Goal: Task Accomplishment & Management: Complete application form

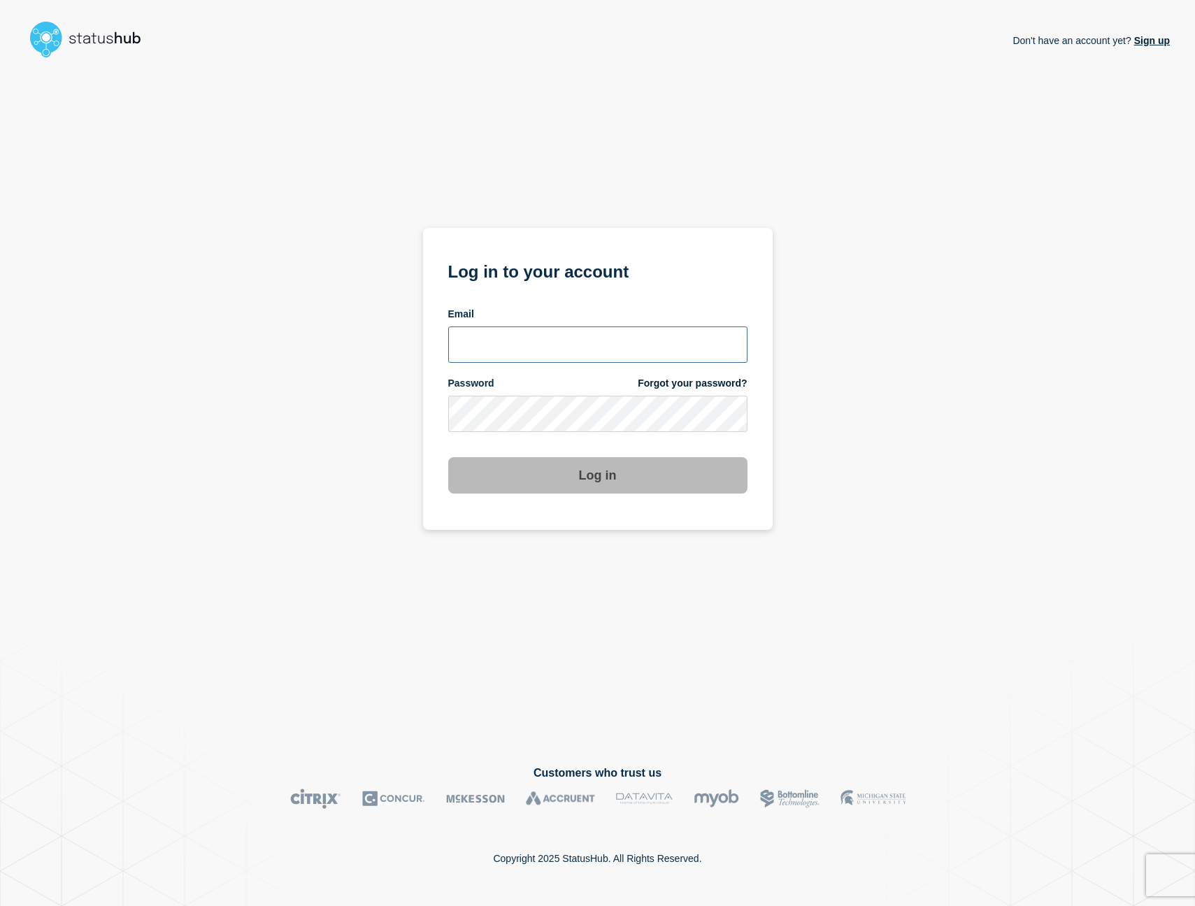
type input "[EMAIL_ADDRESS][DOMAIN_NAME]"
click at [597, 477] on button "Log in" at bounding box center [597, 475] width 299 height 36
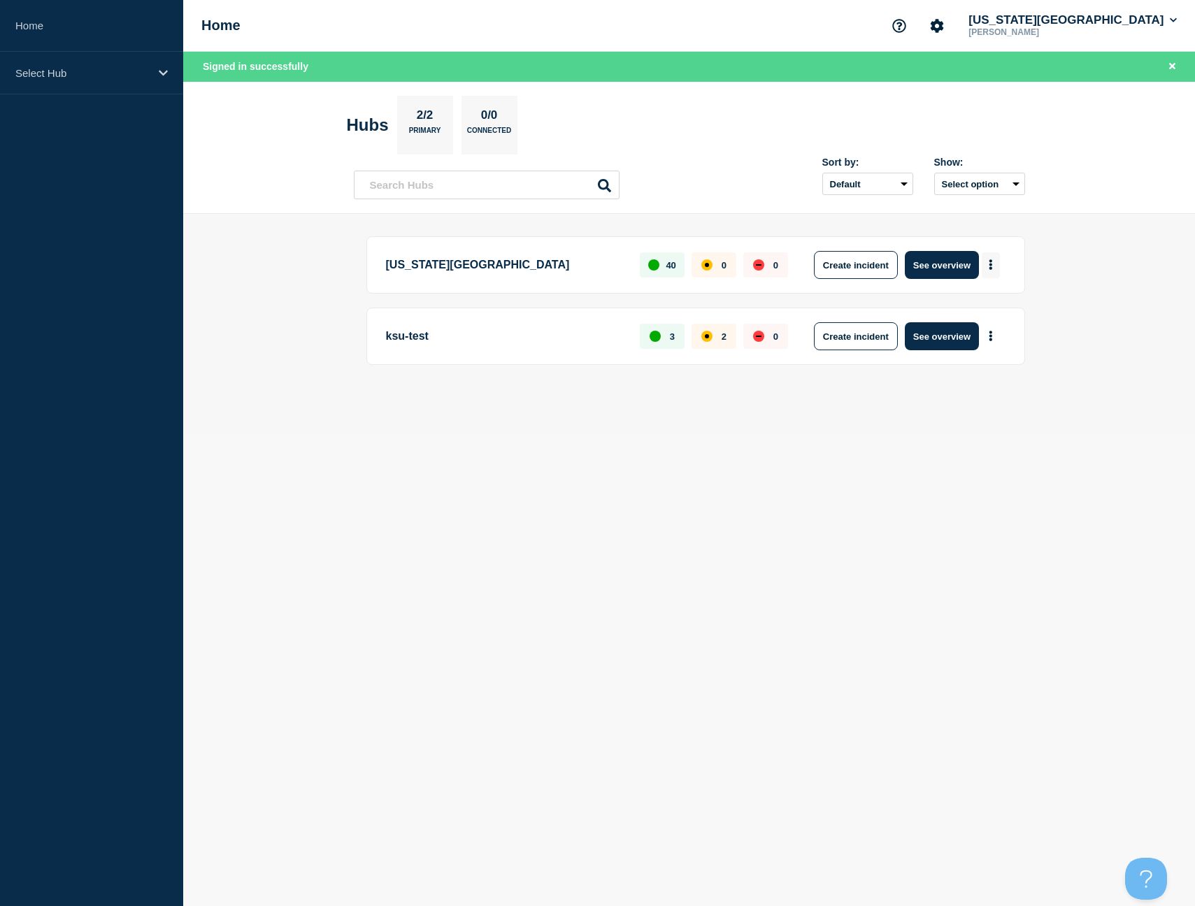
click at [992, 267] on icon "More actions" at bounding box center [991, 264] width 4 height 10
click at [483, 264] on p "[US_STATE][GEOGRAPHIC_DATA]" at bounding box center [505, 265] width 238 height 28
click at [849, 266] on button "Create incident" at bounding box center [856, 265] width 84 height 28
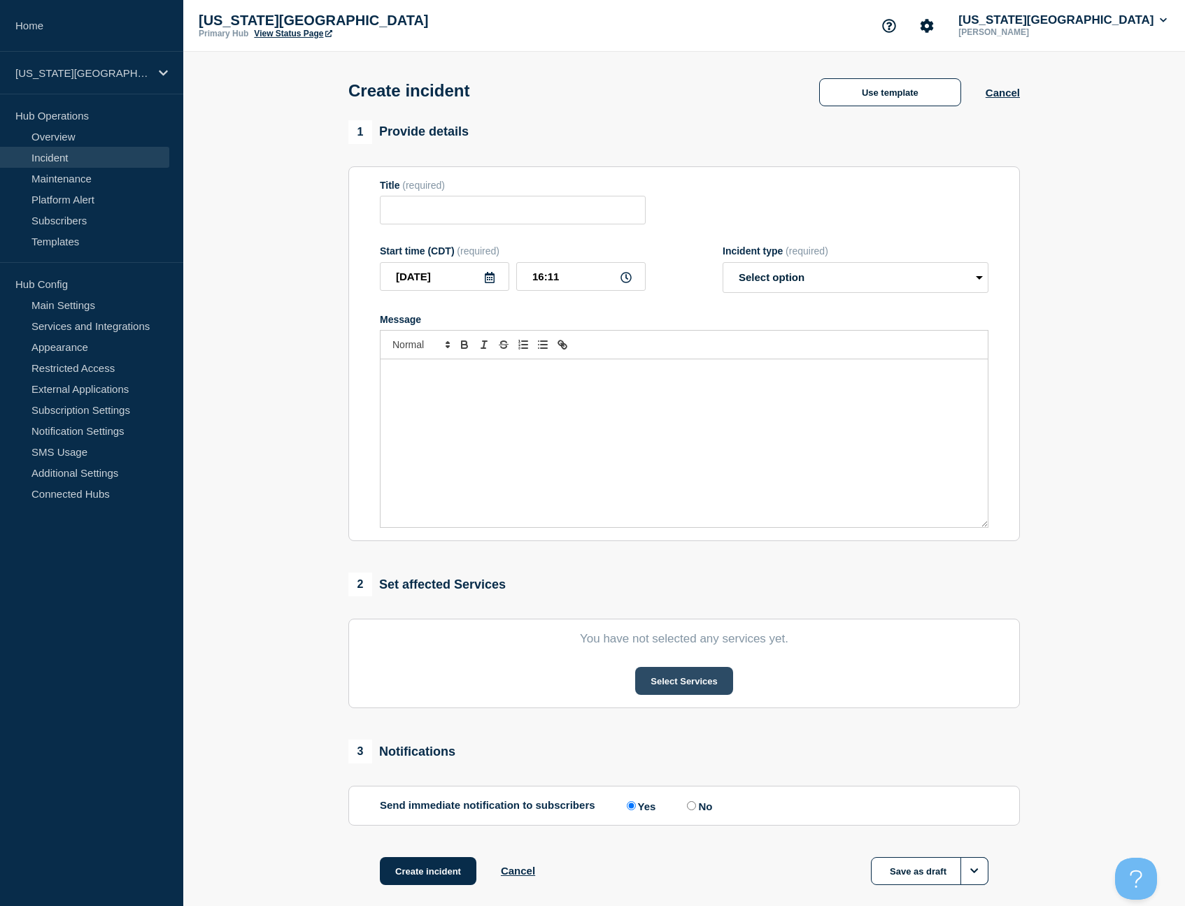
click at [694, 694] on button "Select Services" at bounding box center [683, 681] width 97 height 28
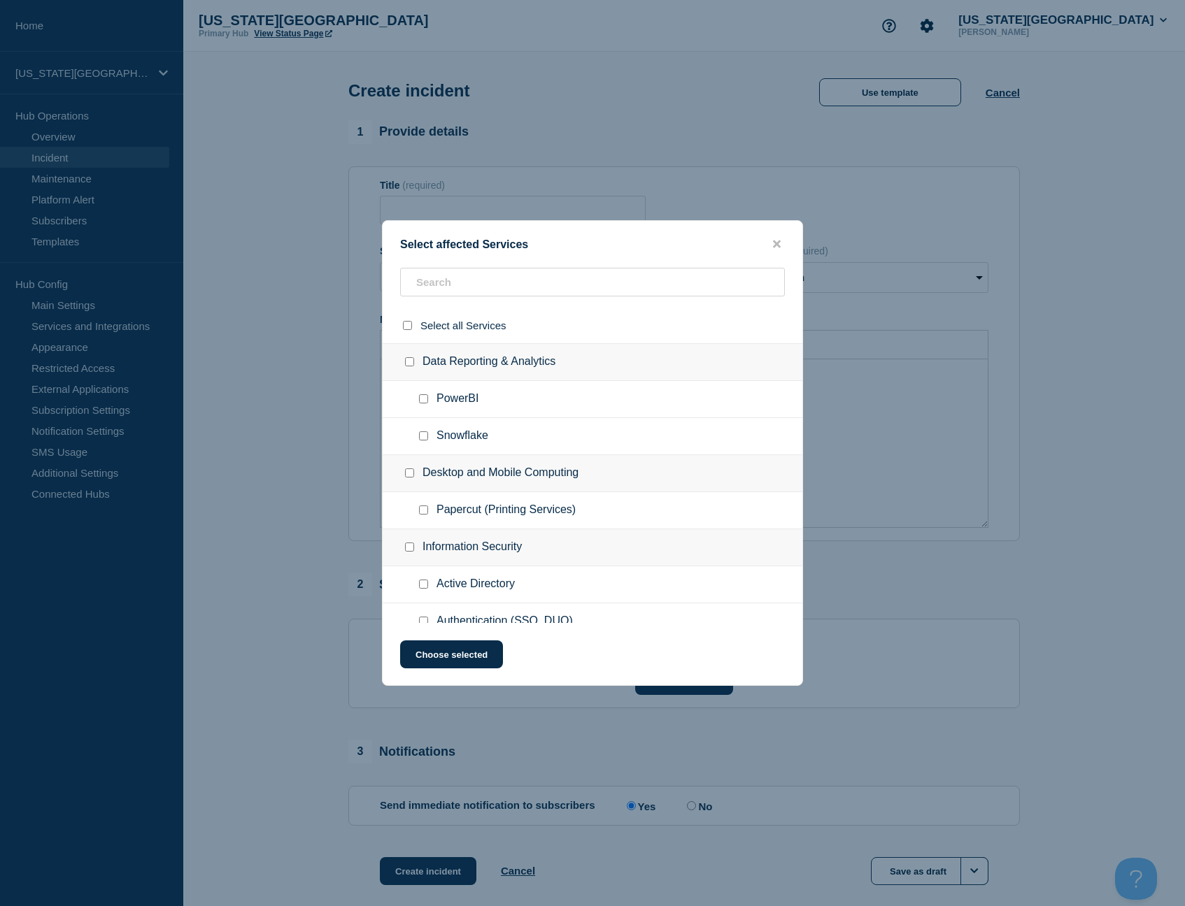
click at [454, 299] on div at bounding box center [593, 288] width 420 height 40
click at [458, 292] on input "text" at bounding box center [592, 282] width 385 height 29
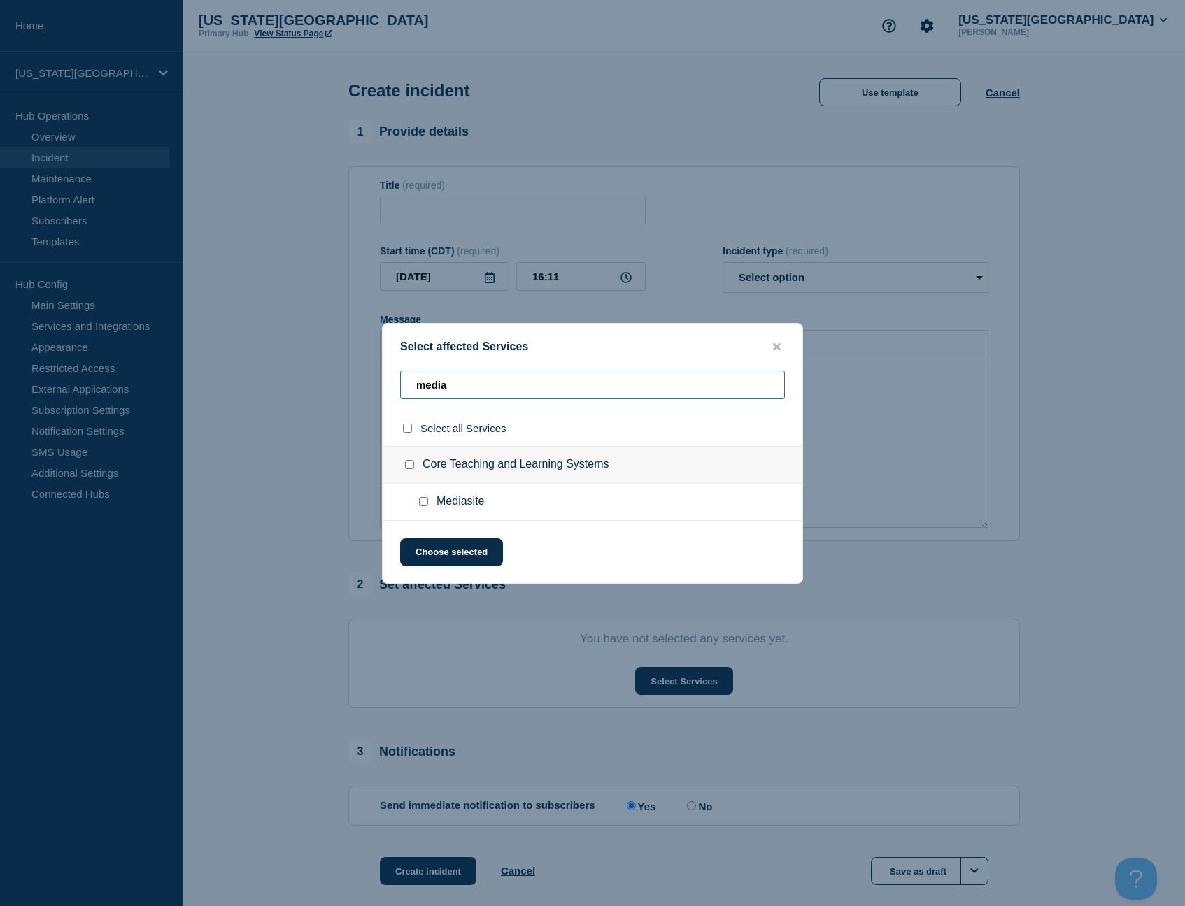
type input "media"
click at [441, 507] on span "Mediasite" at bounding box center [460, 502] width 48 height 14
click at [425, 506] on input "Mediasite checkbox" at bounding box center [423, 501] width 9 height 9
checkbox input "true"
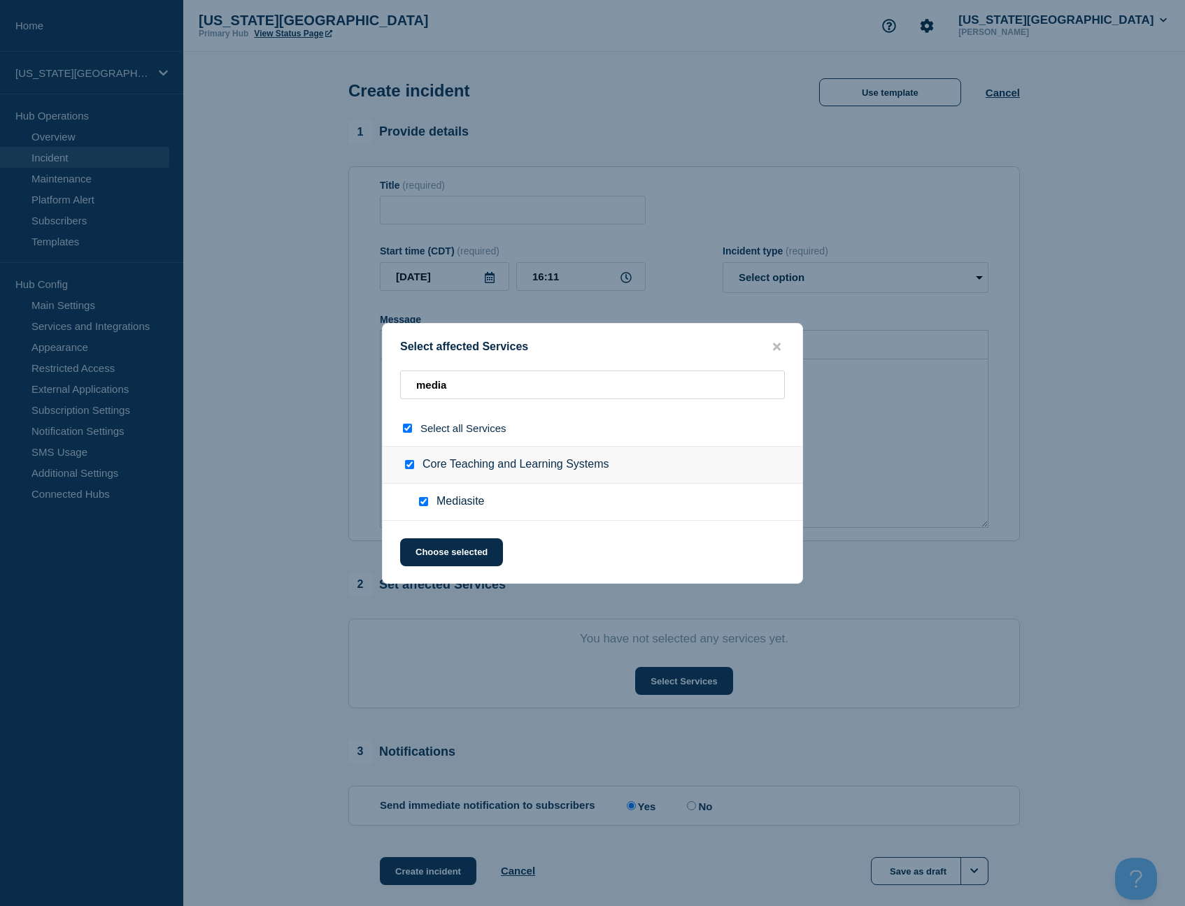
checkbox input "true"
click at [450, 562] on button "Choose selected" at bounding box center [451, 553] width 103 height 28
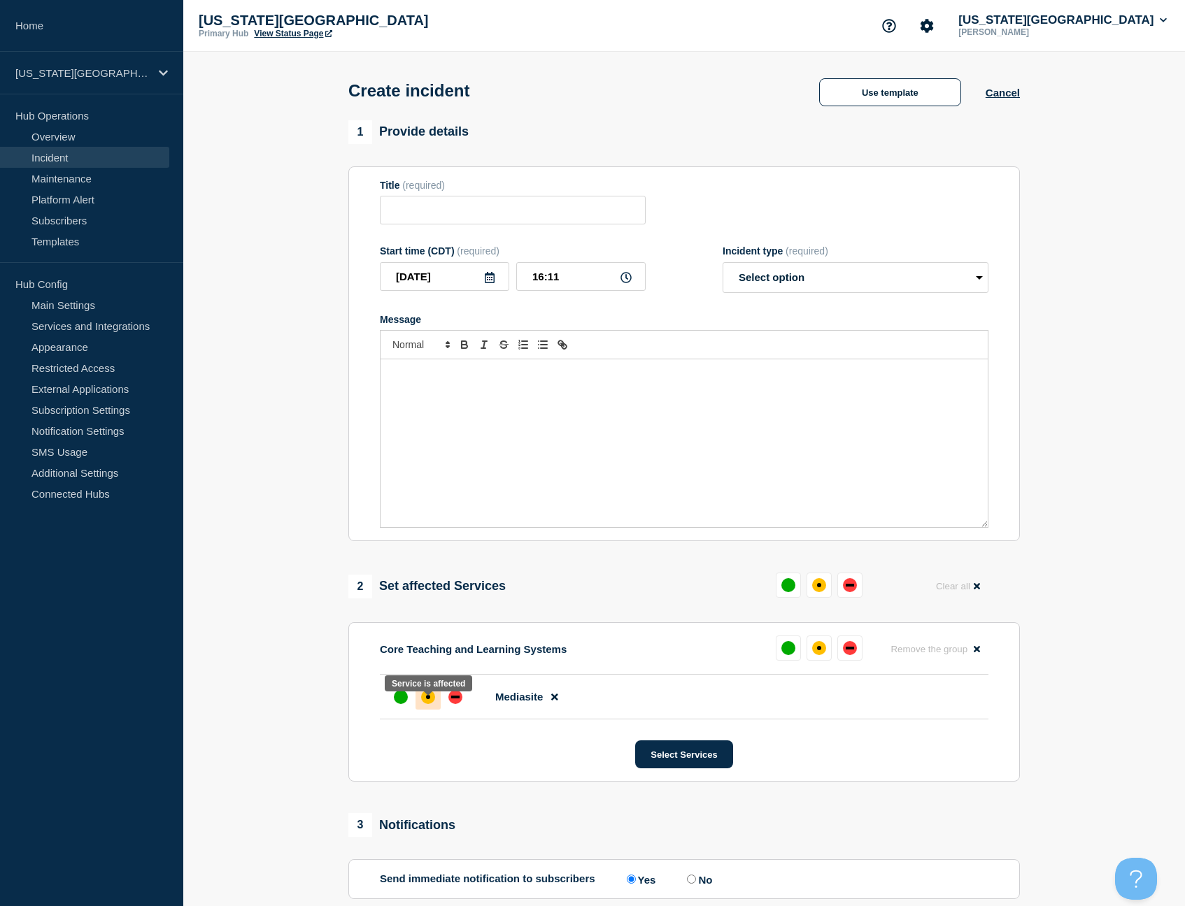
click at [425, 704] on div "affected" at bounding box center [428, 697] width 14 height 14
click at [468, 224] on input "Title" at bounding box center [513, 210] width 266 height 29
type input "Mediasite Video Playback Issues"
click at [463, 410] on div "Message" at bounding box center [683, 443] width 607 height 168
paste div "Message"
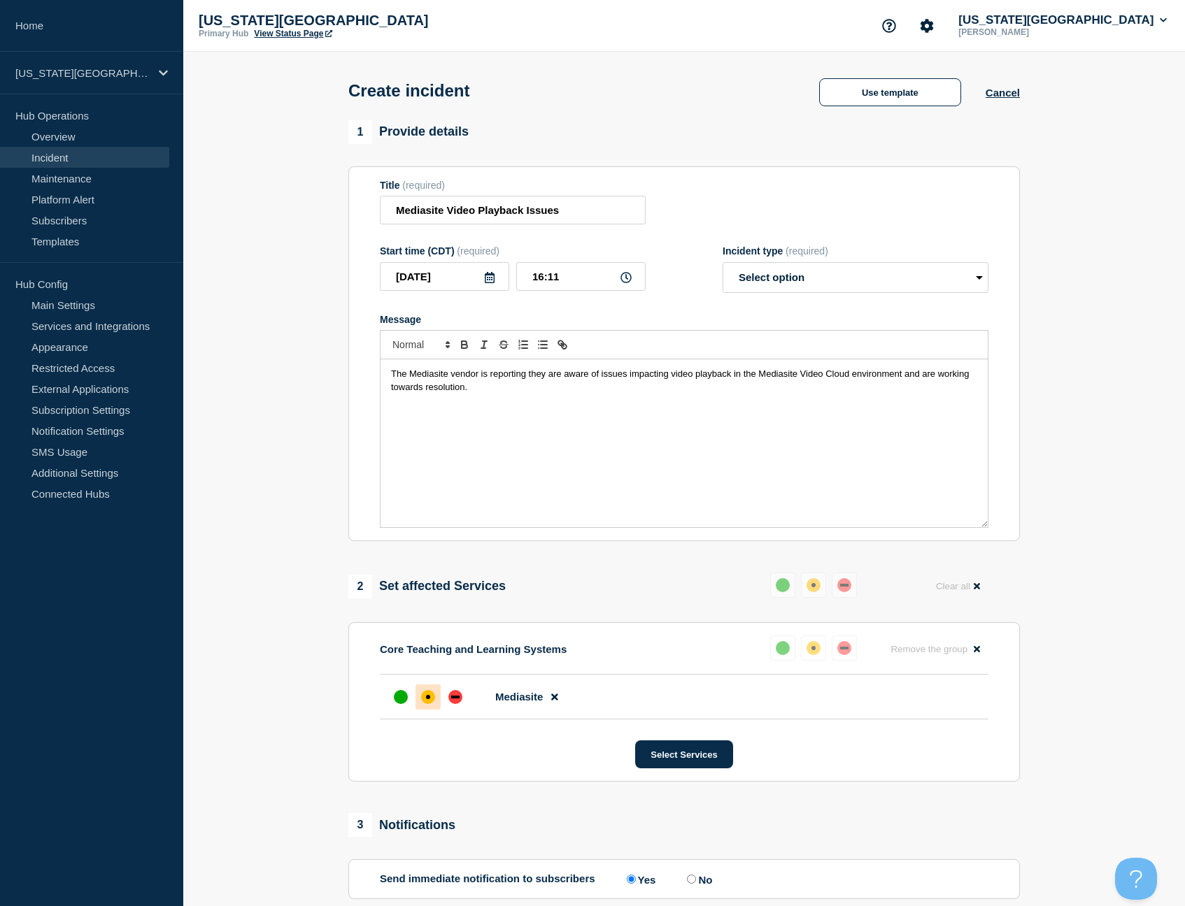
click at [472, 384] on span "The Mediasite vendor is reporting they are aware of issues impacting video play…" at bounding box center [681, 380] width 581 height 23
drag, startPoint x: 412, startPoint y: 383, endPoint x: 378, endPoint y: 387, distance: 34.6
click at [378, 387] on section "Title (required) Mediasite Video Playback Issues Start time (CDT) (required) [D…" at bounding box center [683, 354] width 671 height 376
click at [592, 448] on div "Mediasite is reporting they are aware of issues impacting video playback in the…" at bounding box center [683, 443] width 607 height 168
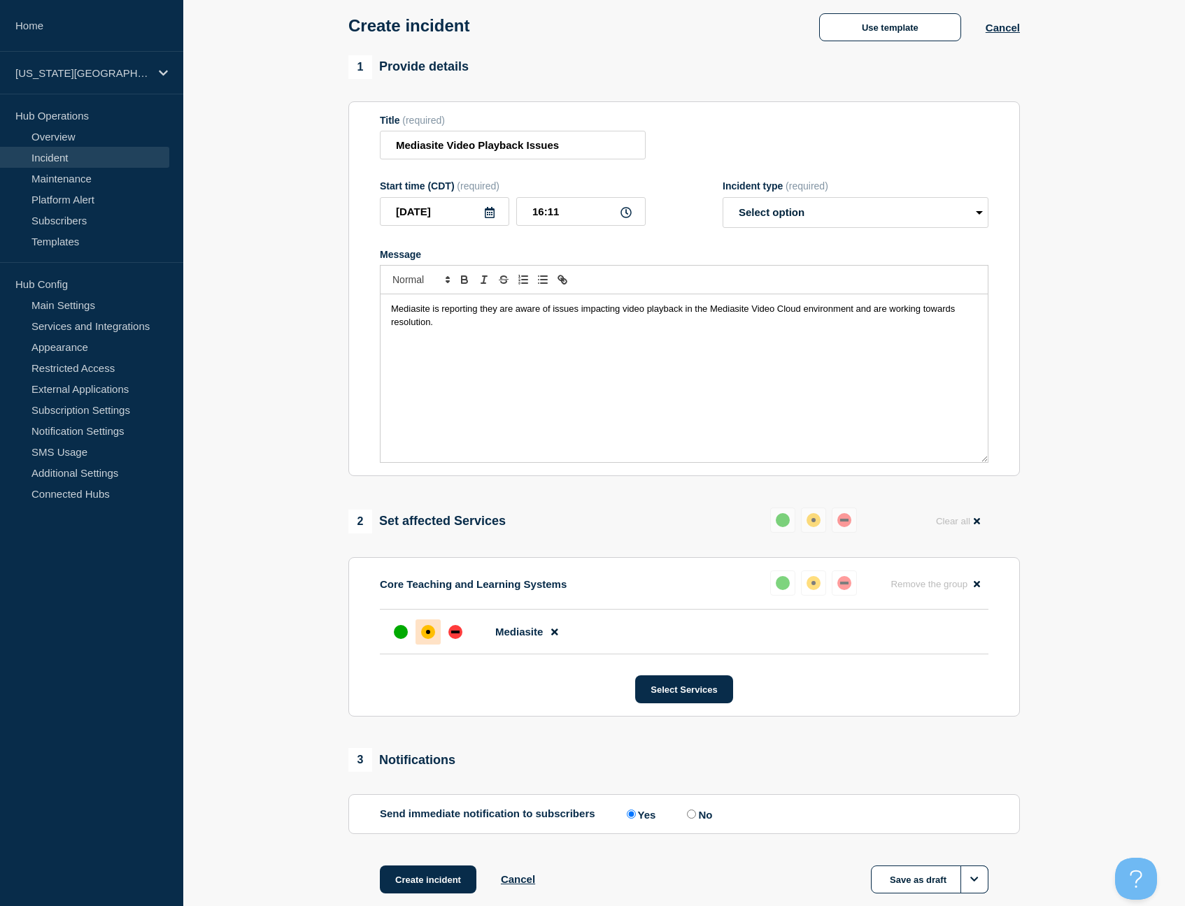
scroll to position [62, 0]
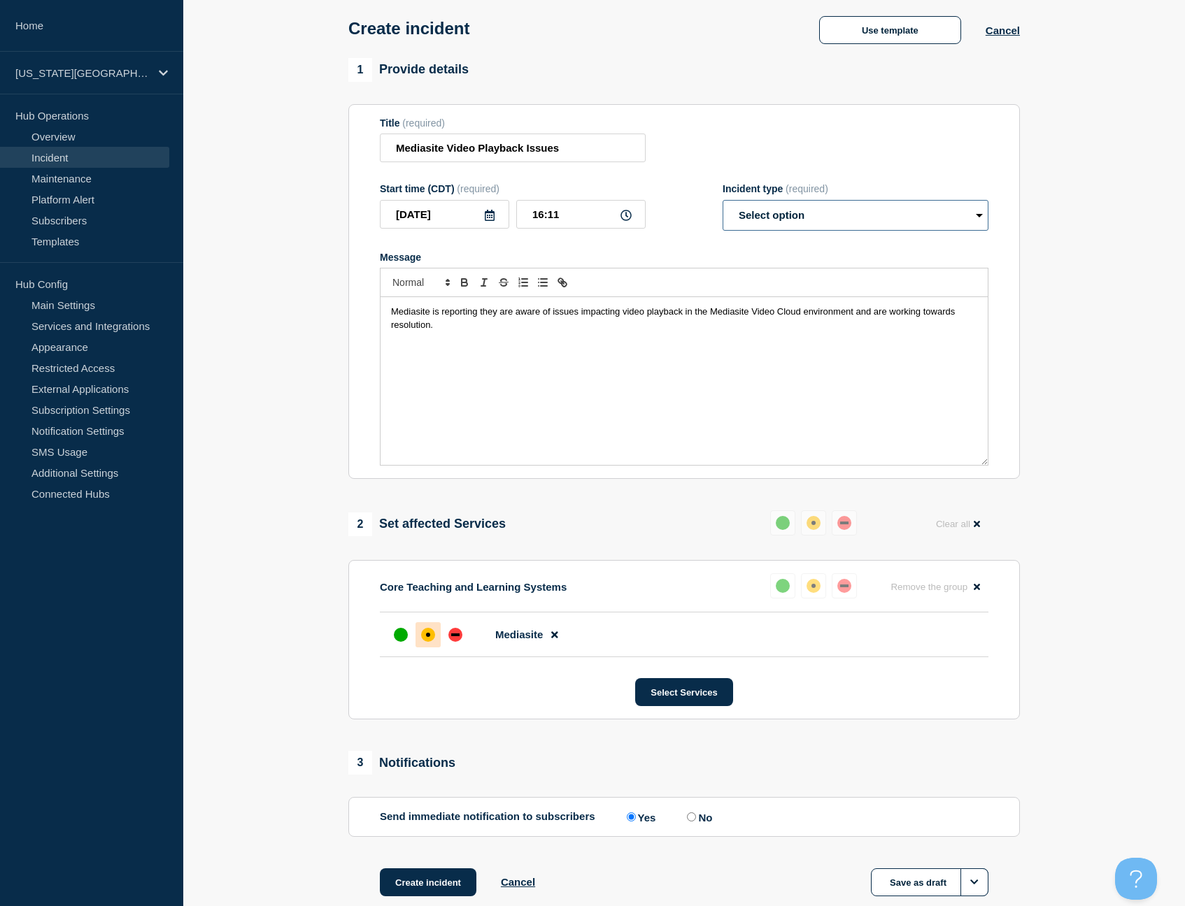
select select "investigating"
click at [680, 259] on form "Title (required) Mediasite Video Playback Issues Start time (CDT) (required) [D…" at bounding box center [684, 292] width 608 height 349
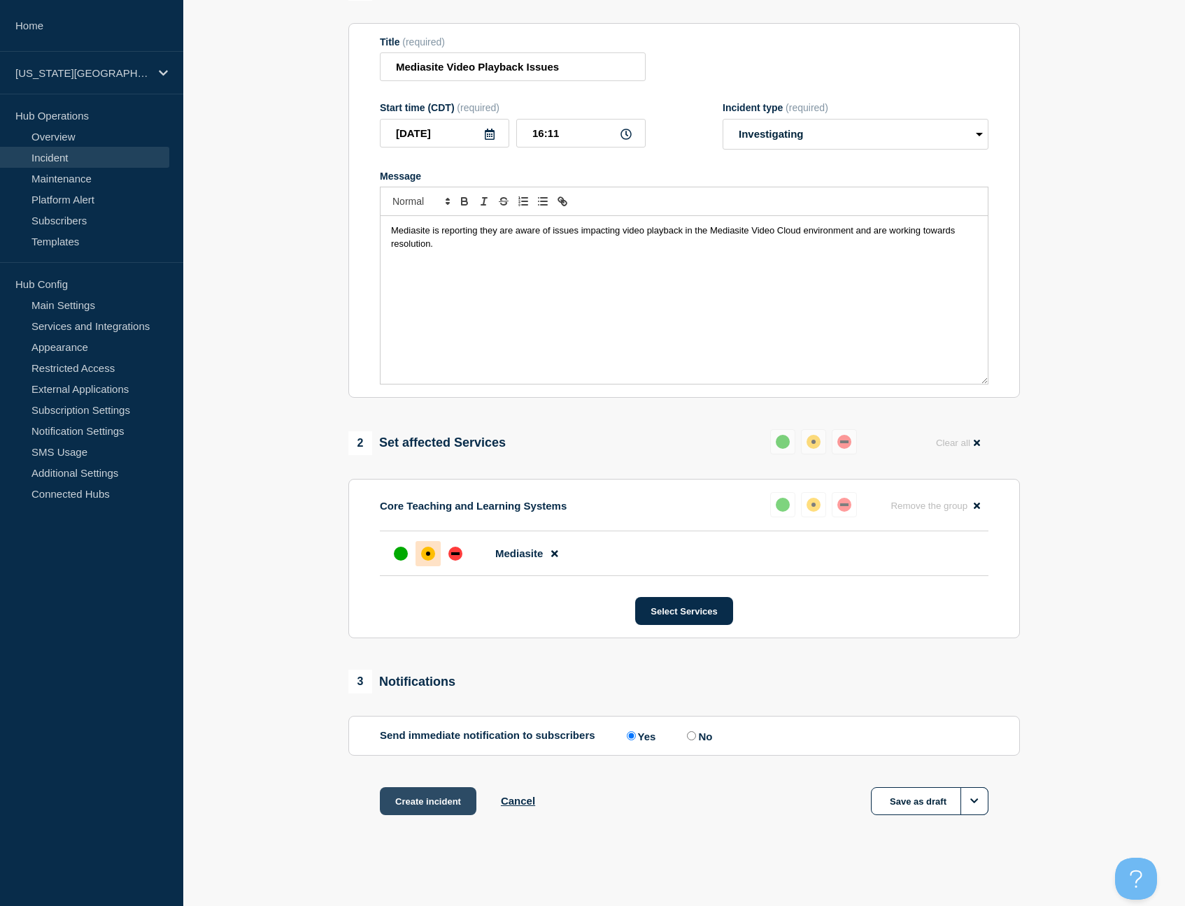
click at [429, 802] on button "Create incident" at bounding box center [428, 802] width 97 height 28
